Goal: Task Accomplishment & Management: Manage account settings

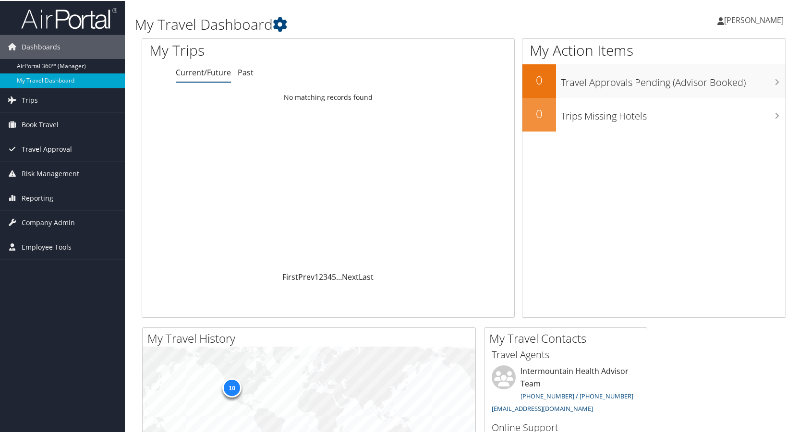
click at [38, 146] on span "Travel Approval" at bounding box center [47, 148] width 50 height 24
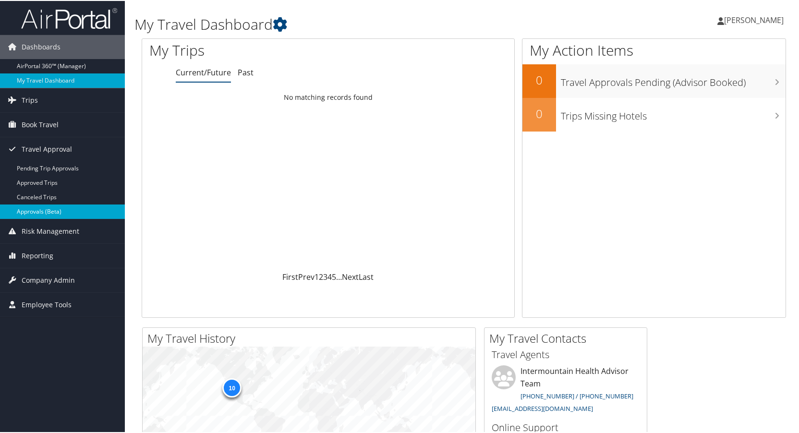
click at [31, 207] on link "Approvals (Beta)" at bounding box center [62, 211] width 125 height 14
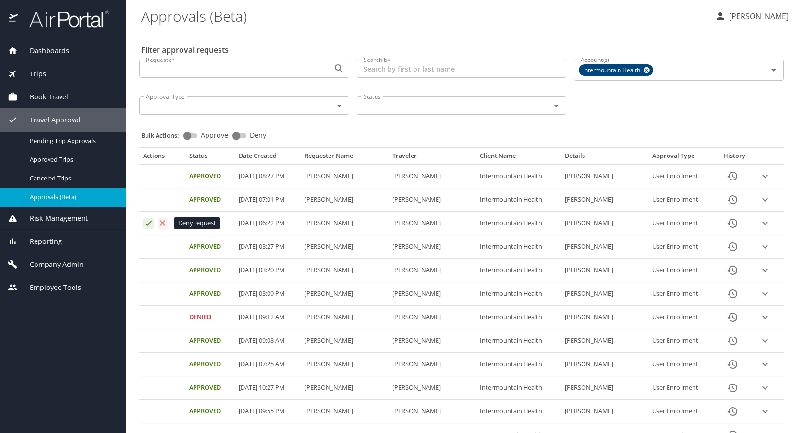
click at [161, 223] on icon "Approval table" at bounding box center [162, 223] width 9 height 9
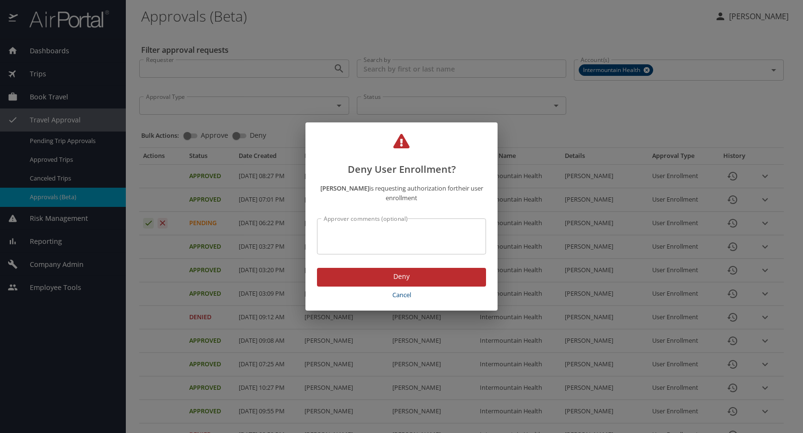
click at [332, 230] on textarea "Approver comments (optional)" at bounding box center [402, 237] width 156 height 18
type textarea "incorrect email address"
click at [397, 273] on span "Deny" at bounding box center [402, 277] width 154 height 12
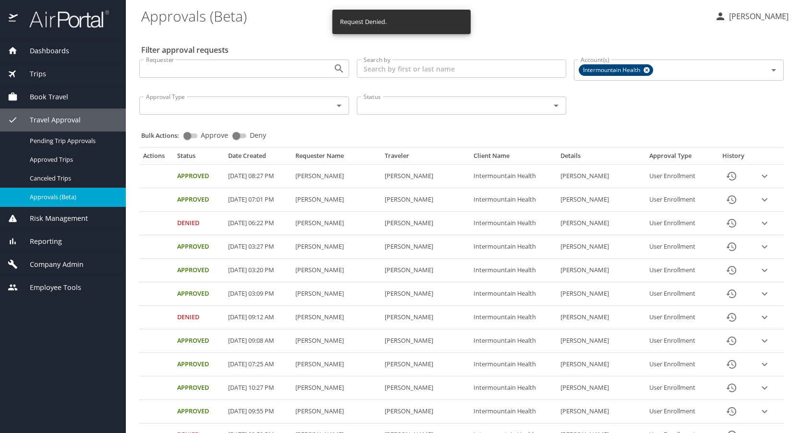
click at [53, 268] on span "Company Admin" at bounding box center [51, 264] width 66 height 11
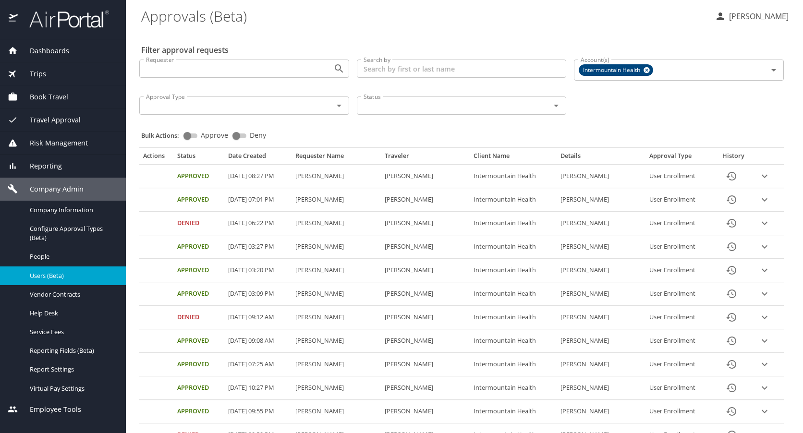
click at [49, 274] on span "Users (Beta)" at bounding box center [72, 275] width 85 height 9
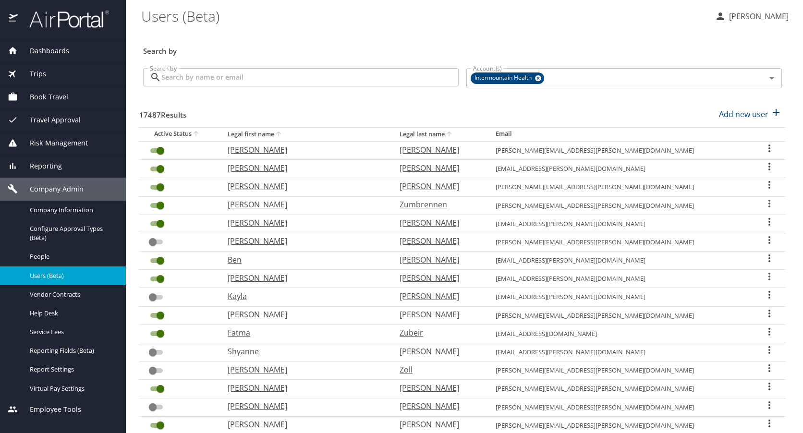
click at [231, 79] on input "Search by" at bounding box center [309, 77] width 297 height 18
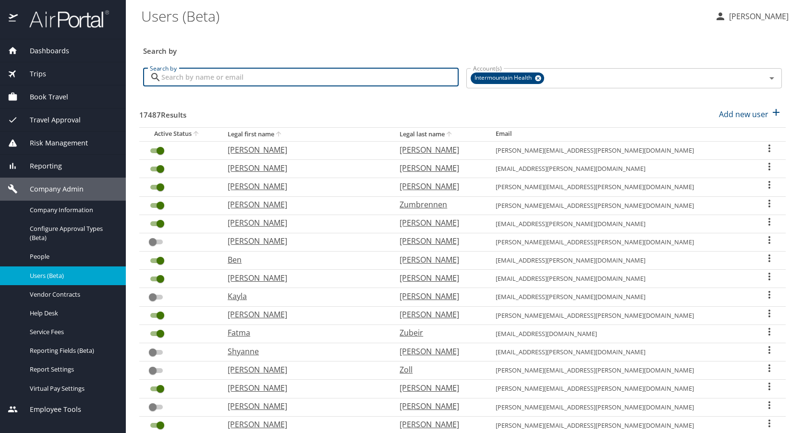
paste input "[PERSON_NAME]"
type input "[PERSON_NAME]"
checkbox input "false"
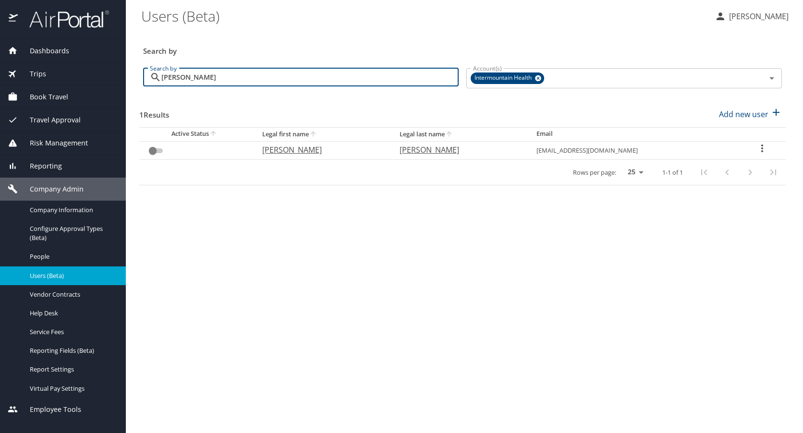
type input "[PERSON_NAME]"
click at [46, 254] on span "People" at bounding box center [72, 256] width 85 height 9
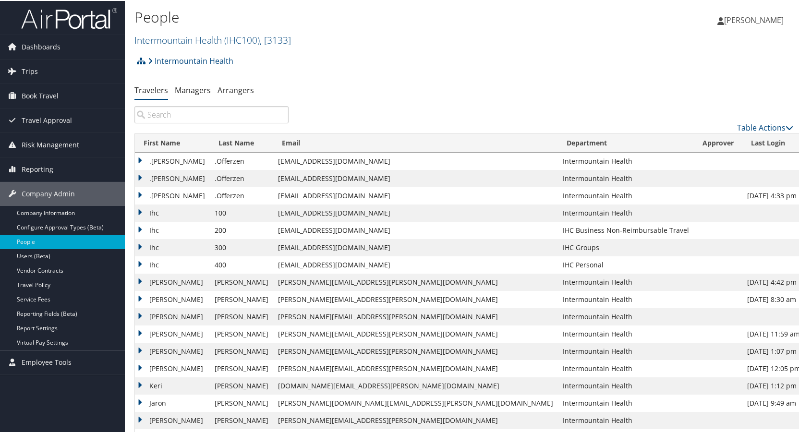
click at [200, 113] on input "search" at bounding box center [211, 113] width 154 height 17
paste input "[PERSON_NAME]"
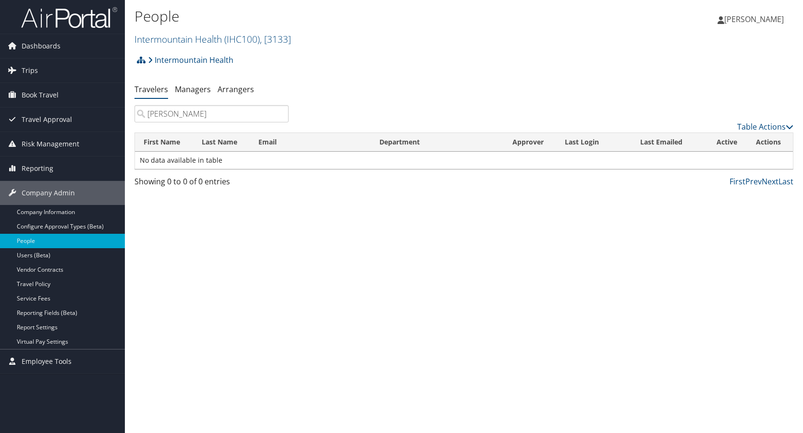
type input "Melanie Stone"
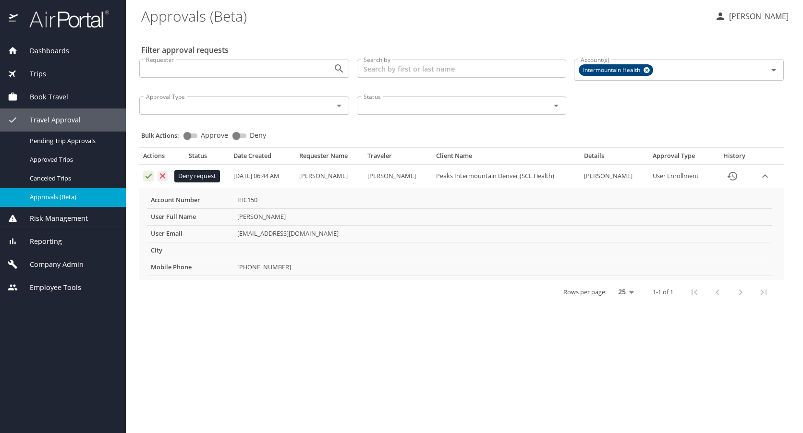
click at [164, 175] on icon "Approval table" at bounding box center [162, 175] width 5 height 5
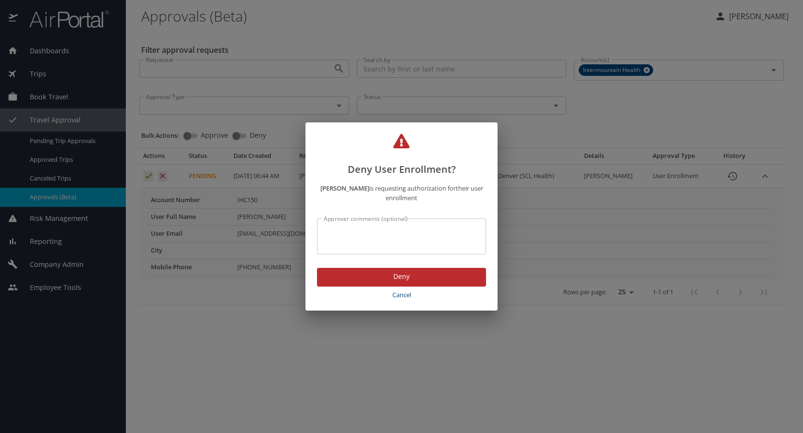
click at [359, 225] on div "Approver comments (optional)" at bounding box center [401, 237] width 169 height 36
type textarea "incorrect email address"
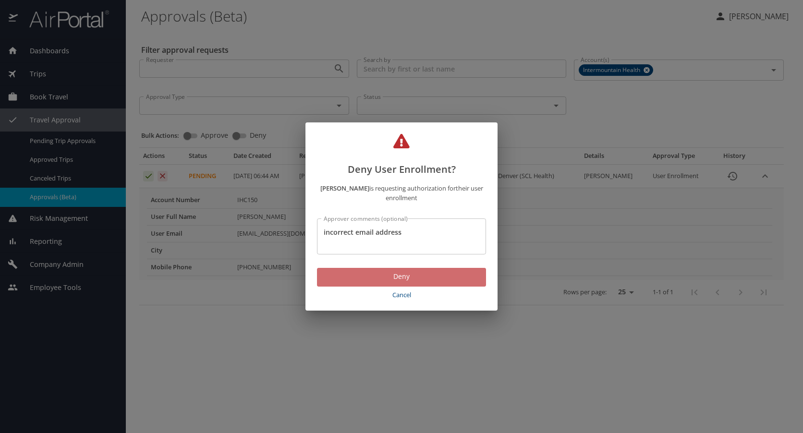
click at [400, 274] on span "Deny" at bounding box center [402, 277] width 154 height 12
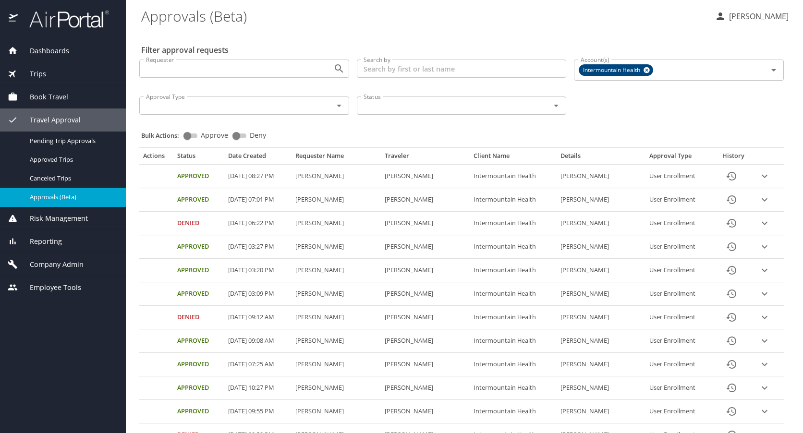
click at [57, 258] on div "Company Admin" at bounding box center [63, 264] width 126 height 23
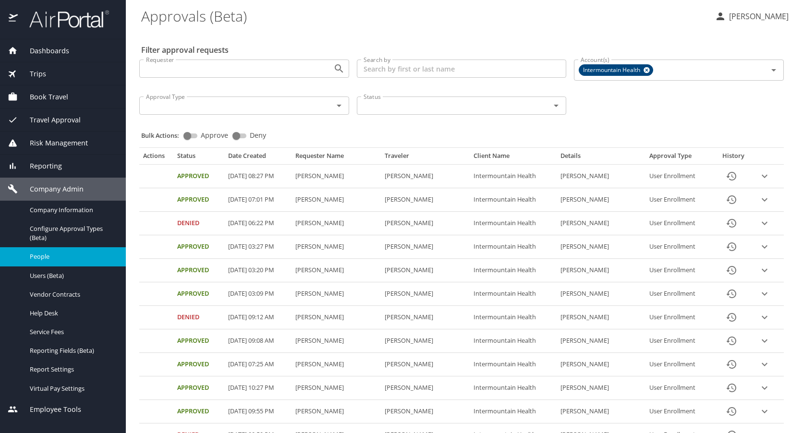
click at [46, 257] on span "People" at bounding box center [72, 256] width 85 height 9
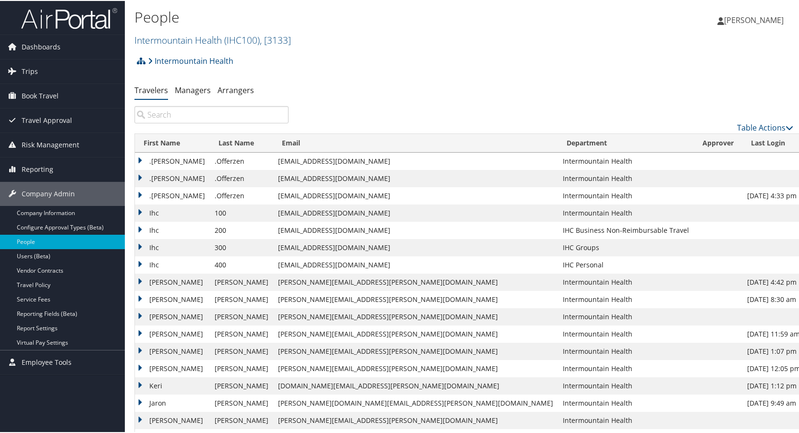
click at [209, 112] on input "search" at bounding box center [211, 113] width 154 height 17
paste input "[PERSON_NAME]"
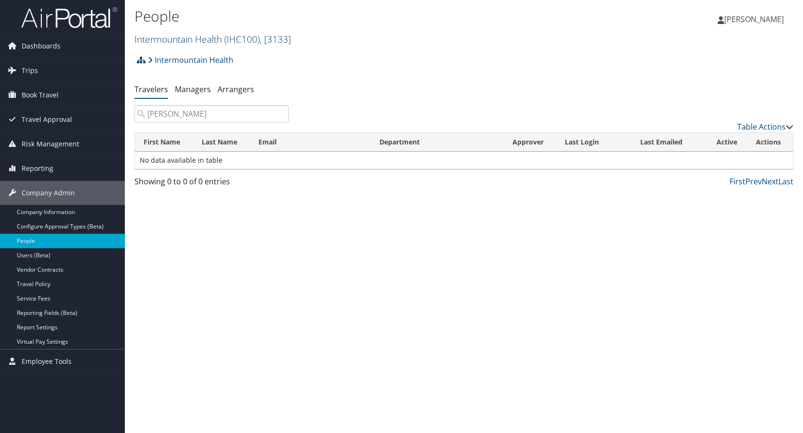
type input "[PERSON_NAME]"
click at [171, 37] on link "Intermountain Health ( IHC100 ) , [ 3133 ]" at bounding box center [212, 39] width 157 height 13
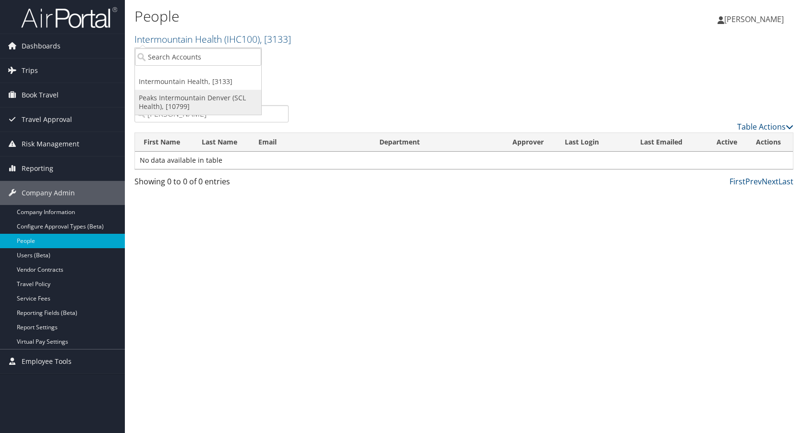
click at [161, 97] on link "Peaks Intermountain Denver (SCL Health), [10799]" at bounding box center [198, 102] width 126 height 25
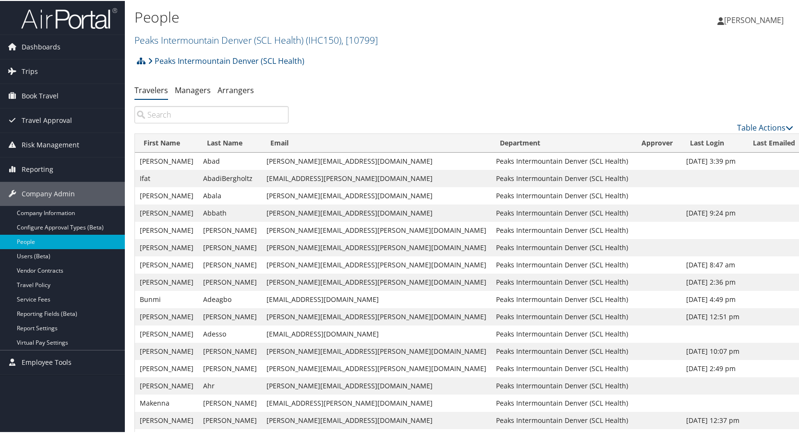
click at [177, 113] on input "search" at bounding box center [211, 113] width 154 height 17
paste input "Jewel Jackson"
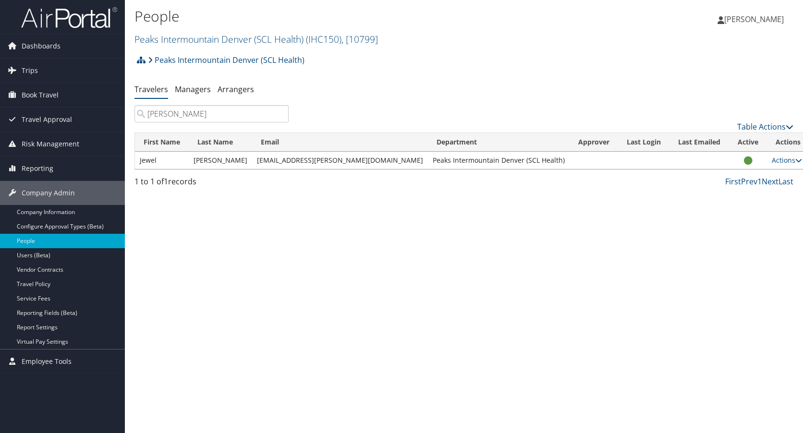
type input "Jewel Jackson"
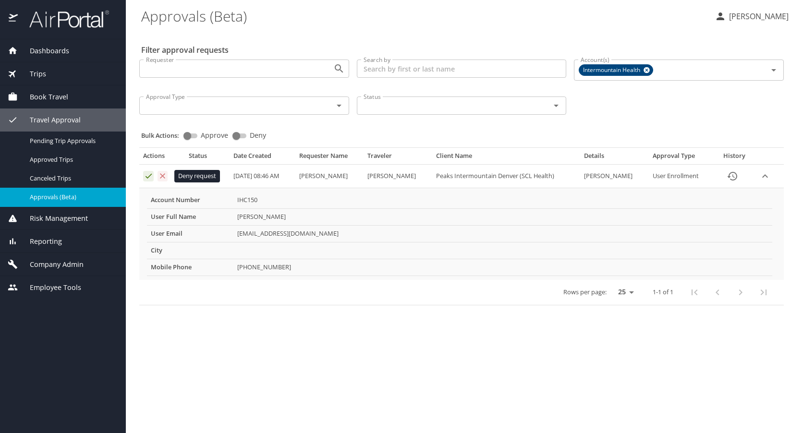
click at [162, 178] on icon "Approval table" at bounding box center [162, 175] width 9 height 9
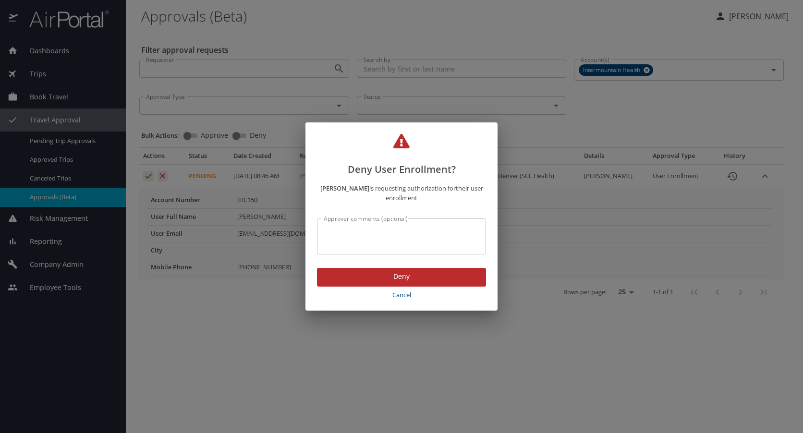
click at [406, 224] on div "Approver comments (optional)" at bounding box center [401, 237] width 169 height 36
type textarea "incorrect email address"
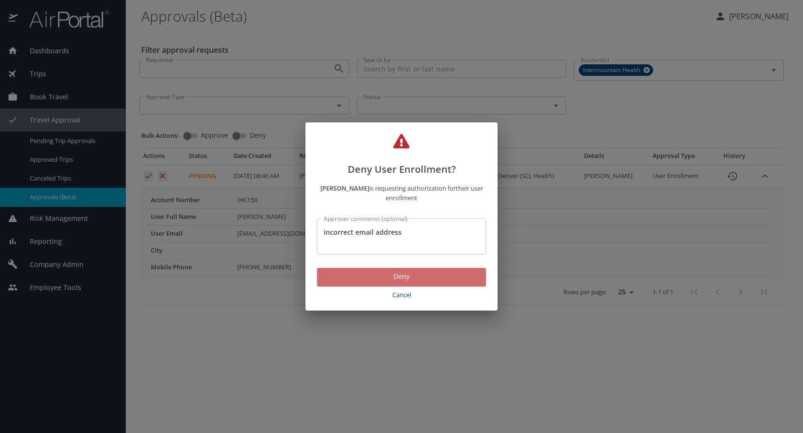
click at [396, 275] on span "Deny" at bounding box center [402, 277] width 154 height 12
